Goal: Navigation & Orientation: Understand site structure

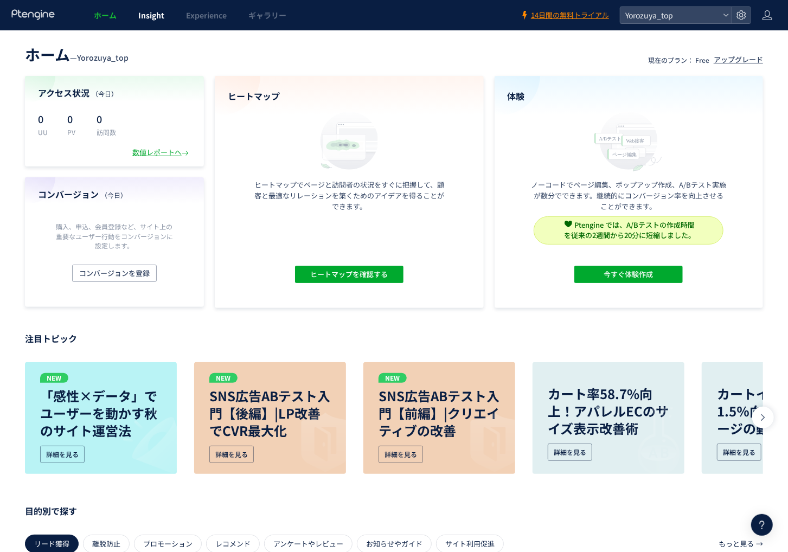
click at [154, 19] on span "Insight" at bounding box center [151, 15] width 26 height 11
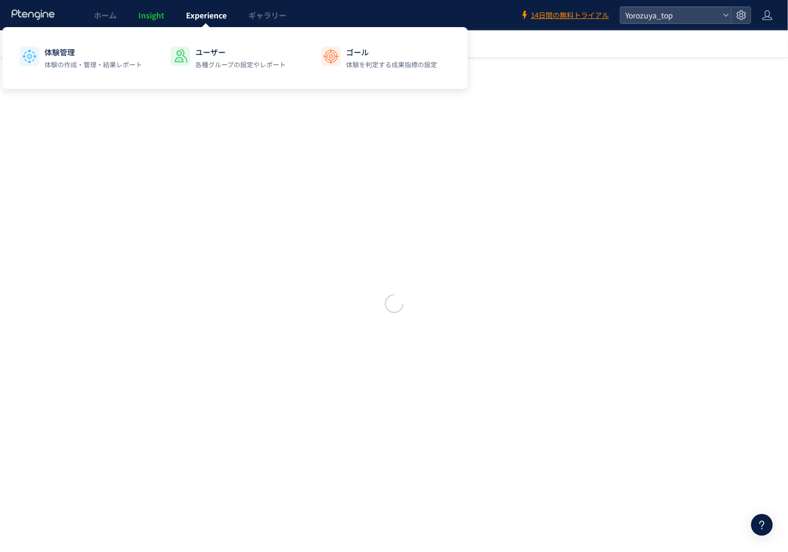
click at [209, 16] on span "Experience" at bounding box center [206, 15] width 41 height 11
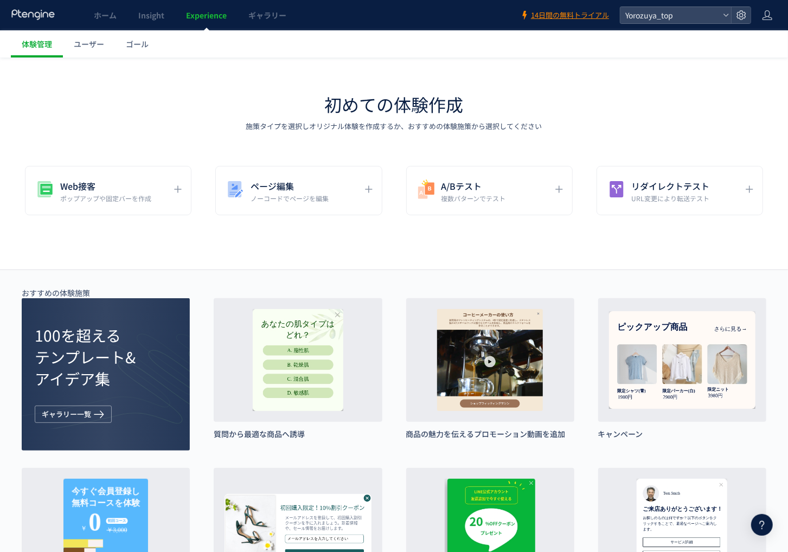
click at [138, 14] on span "Insight" at bounding box center [151, 15] width 26 height 11
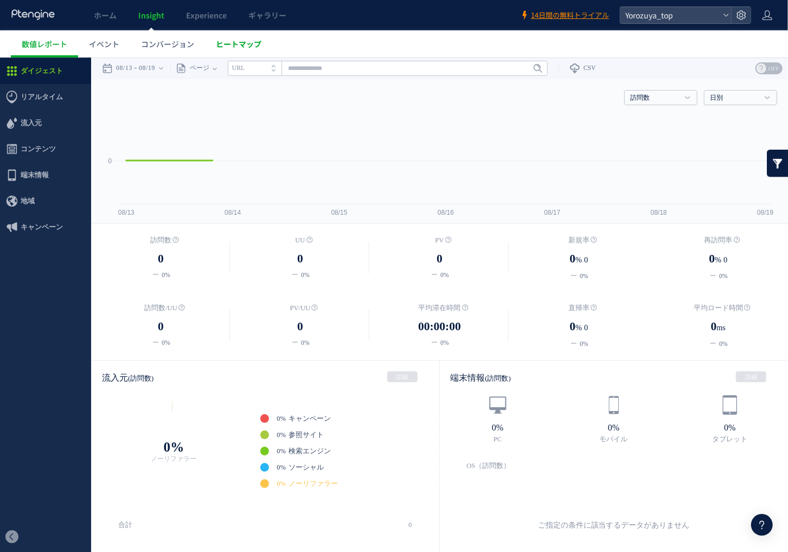
click at [253, 47] on span "ヒートマップ" at bounding box center [239, 43] width 46 height 11
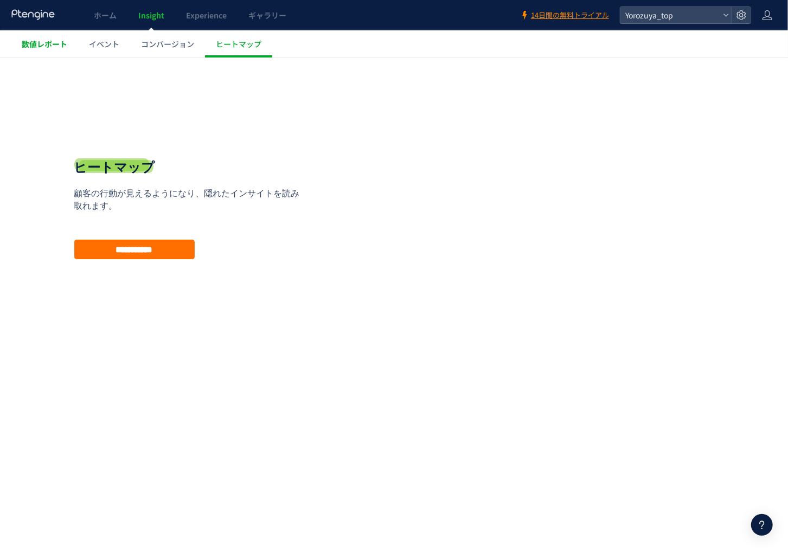
click at [40, 50] on link "数値レポート" at bounding box center [44, 43] width 67 height 27
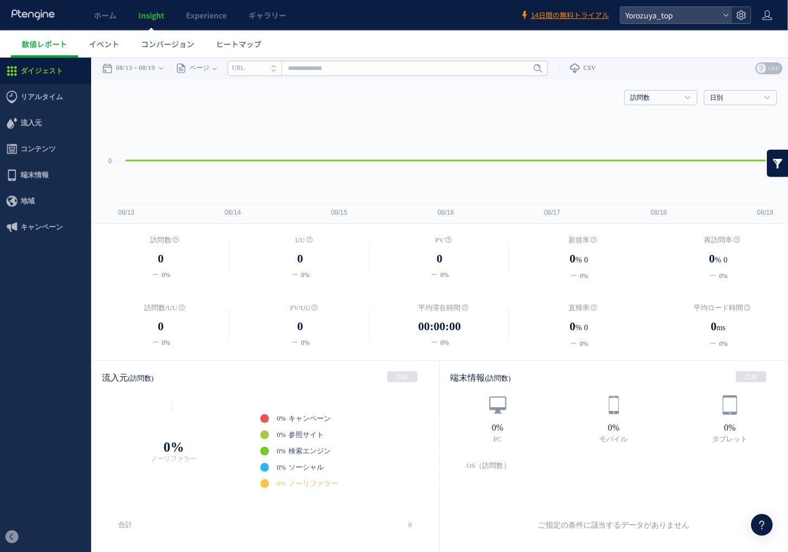
click at [747, 17] on div at bounding box center [741, 15] width 20 height 16
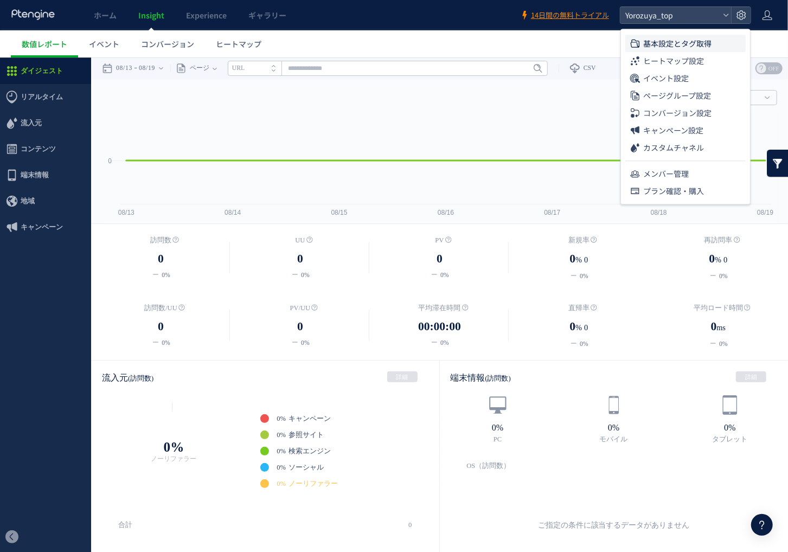
click at [723, 52] on li "基本設定とタグ取得" at bounding box center [685, 60] width 120 height 17
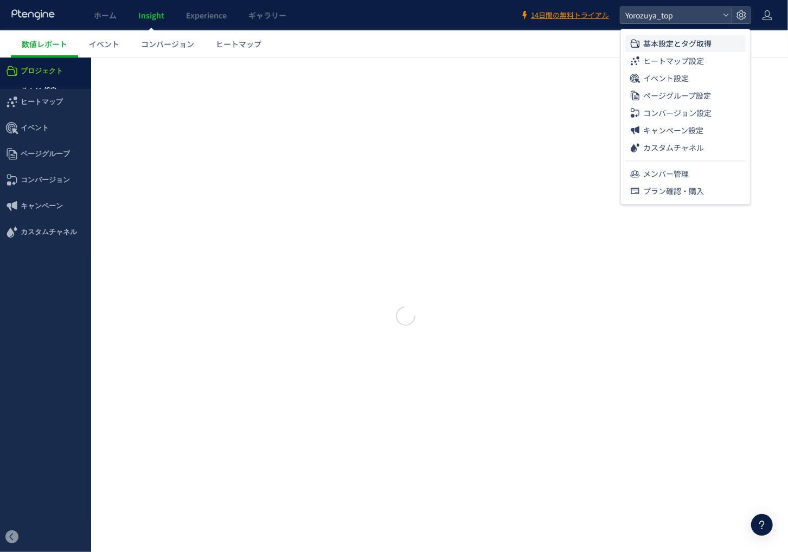
type input "**********"
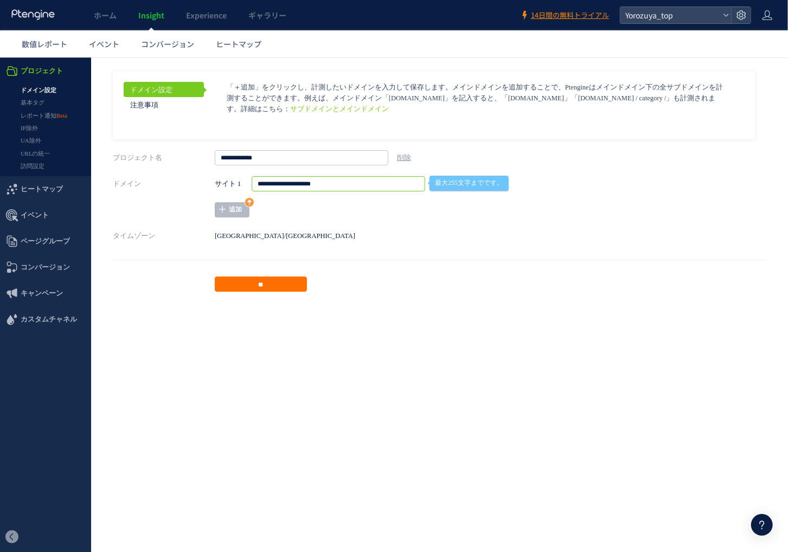
click at [339, 183] on input "**********" at bounding box center [337, 183] width 173 height 15
click at [330, 95] on p "「＋追加」をクリックし、計測したいドメインを入力して保存します。メインドメインを追加することで、Ptengineはメインドメイン下の全サブドメインを計測するこ…" at bounding box center [476, 97] width 499 height 33
click at [47, 46] on span "数値レポート" at bounding box center [45, 43] width 46 height 11
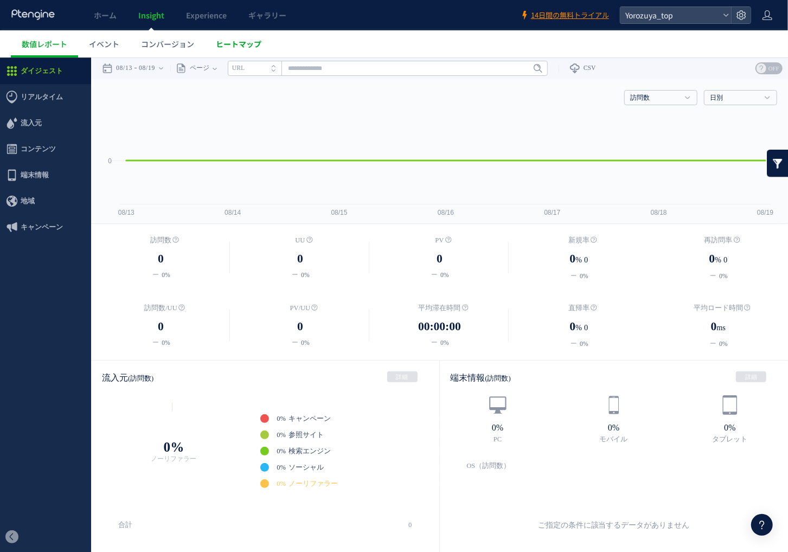
click at [236, 44] on span "ヒートマップ" at bounding box center [239, 43] width 46 height 11
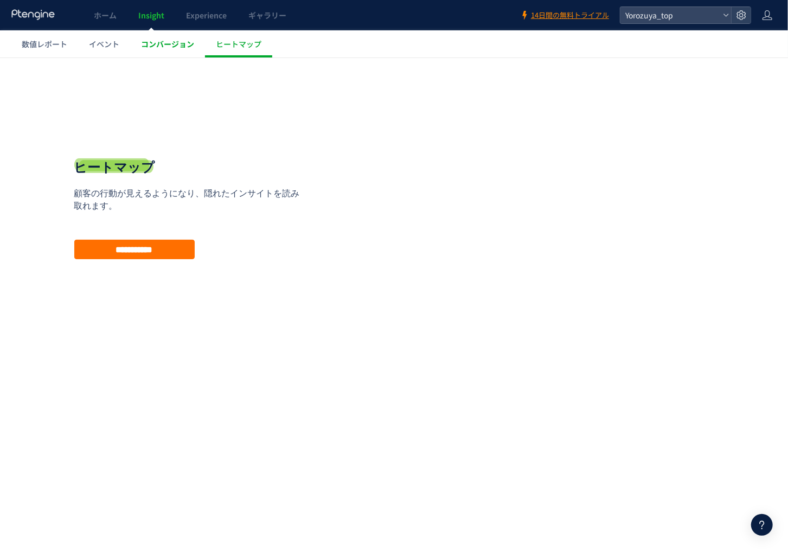
click at [179, 44] on span "コンバージョン" at bounding box center [167, 43] width 53 height 11
click at [109, 49] on span "イベント" at bounding box center [104, 43] width 30 height 11
click at [52, 49] on link "数値レポート" at bounding box center [44, 43] width 67 height 27
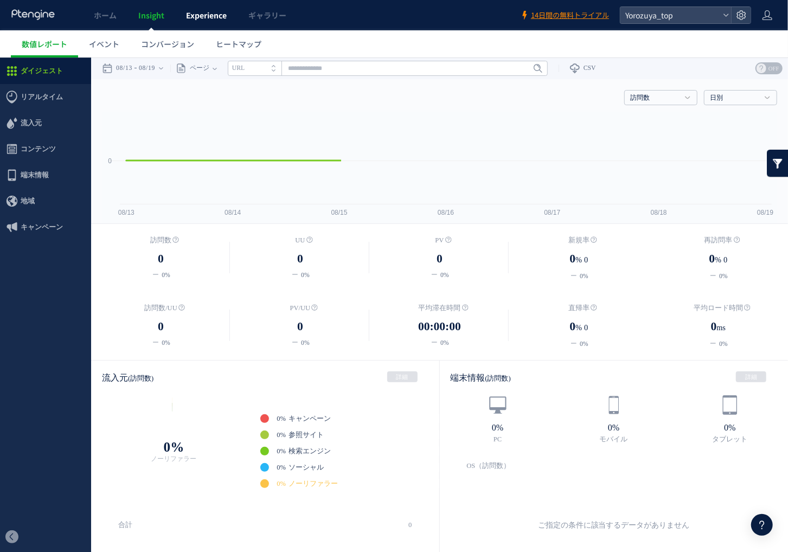
click at [218, 4] on link "Experience" at bounding box center [206, 15] width 62 height 30
